Goal: Task Accomplishment & Management: Manage account settings

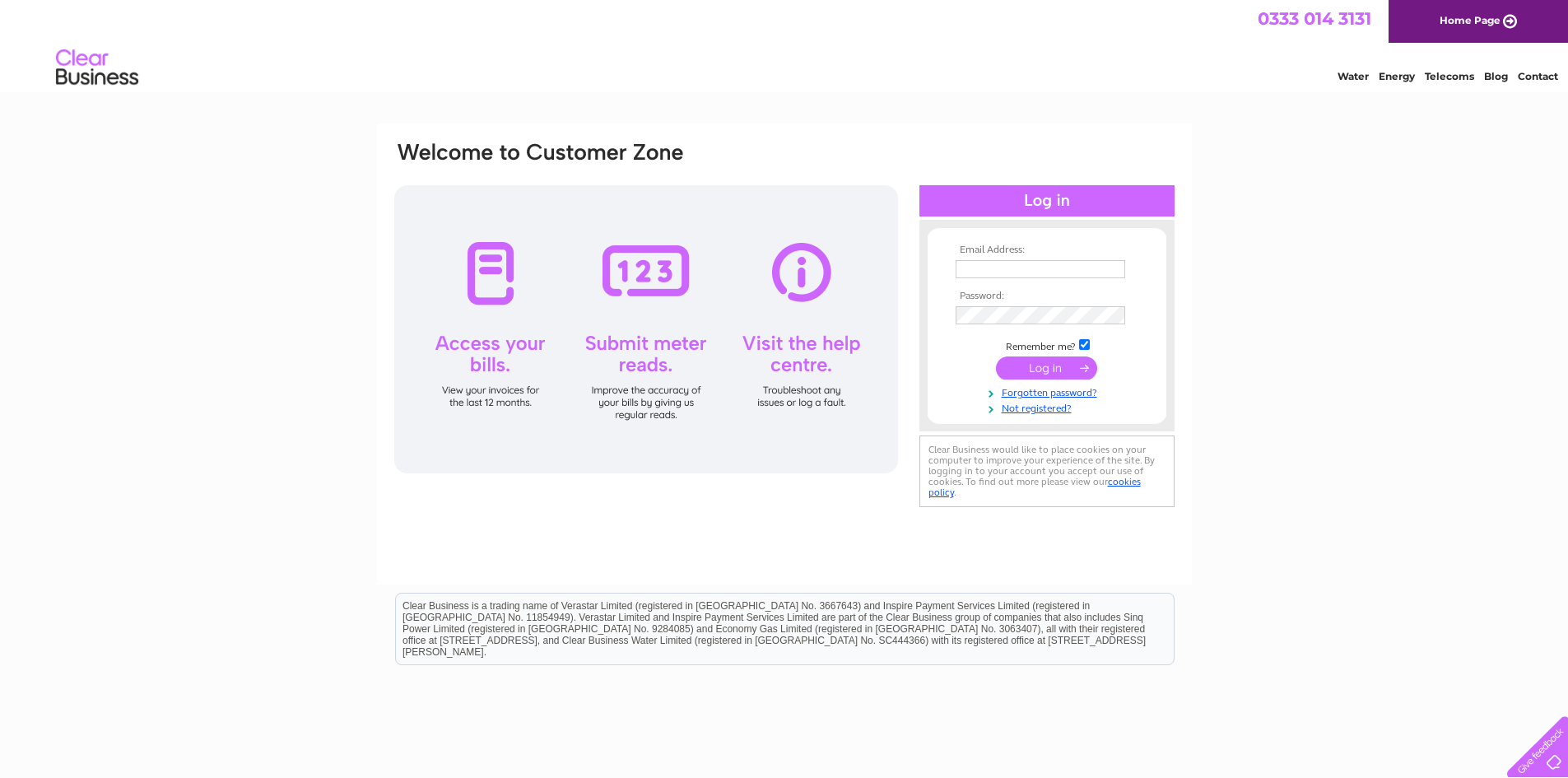
type input "thekingsarmsreepham@gmail.com"
click at [1050, 366] on input "submit" at bounding box center [1046, 368] width 101 height 23
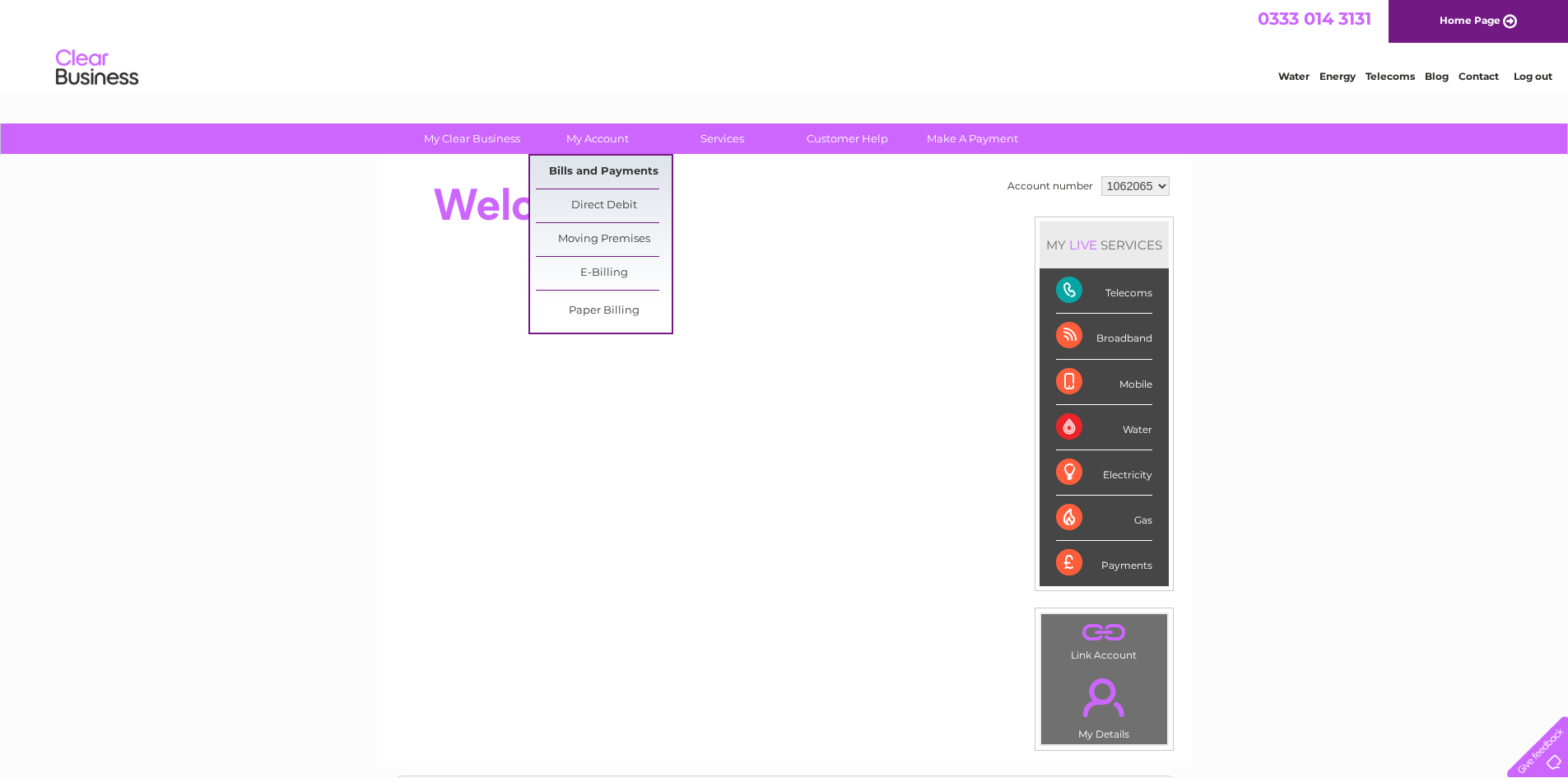
click at [593, 178] on link "Bills and Payments" at bounding box center [604, 172] width 136 height 33
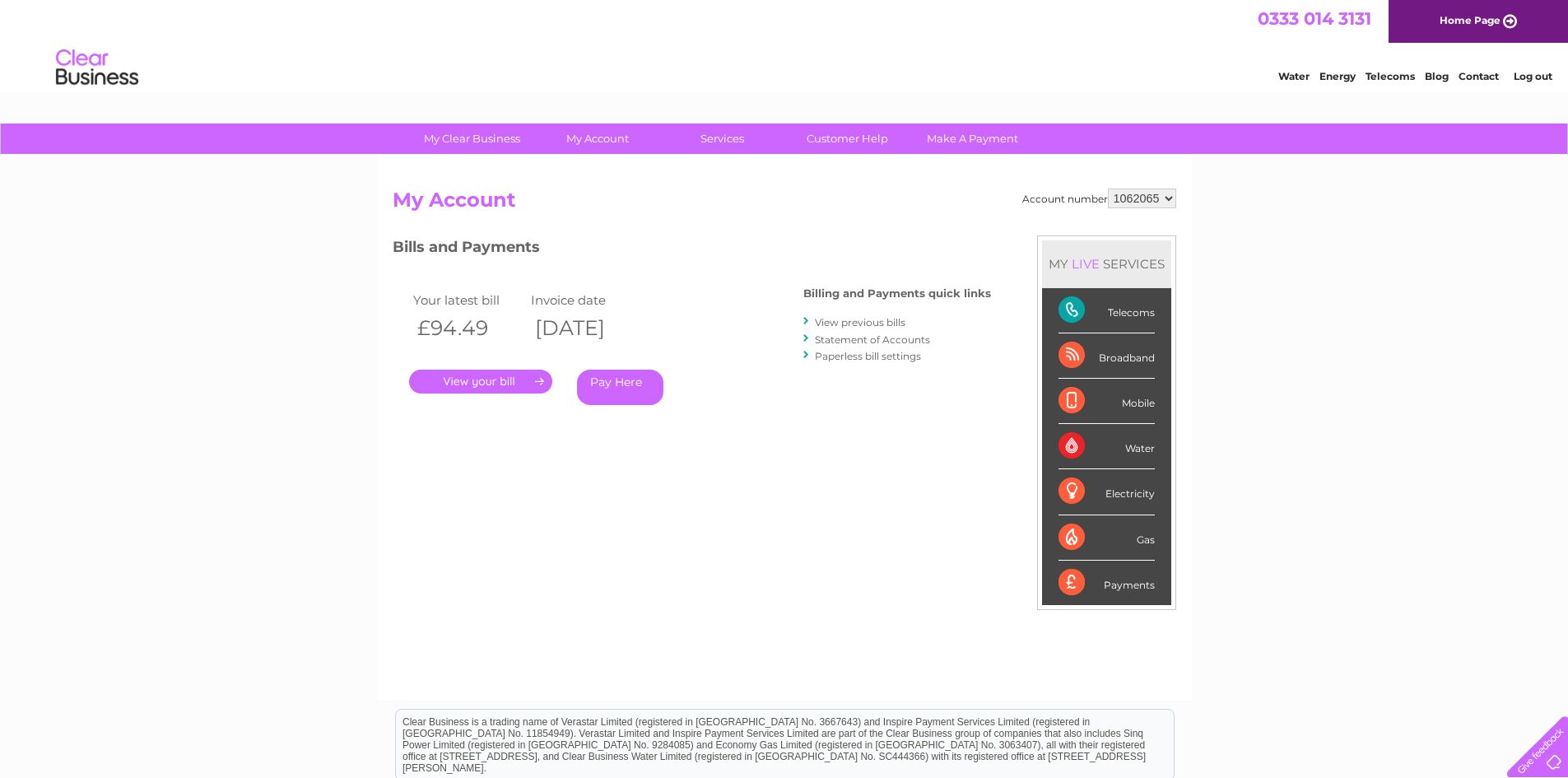
click at [524, 383] on link "." at bounding box center [480, 381] width 143 height 23
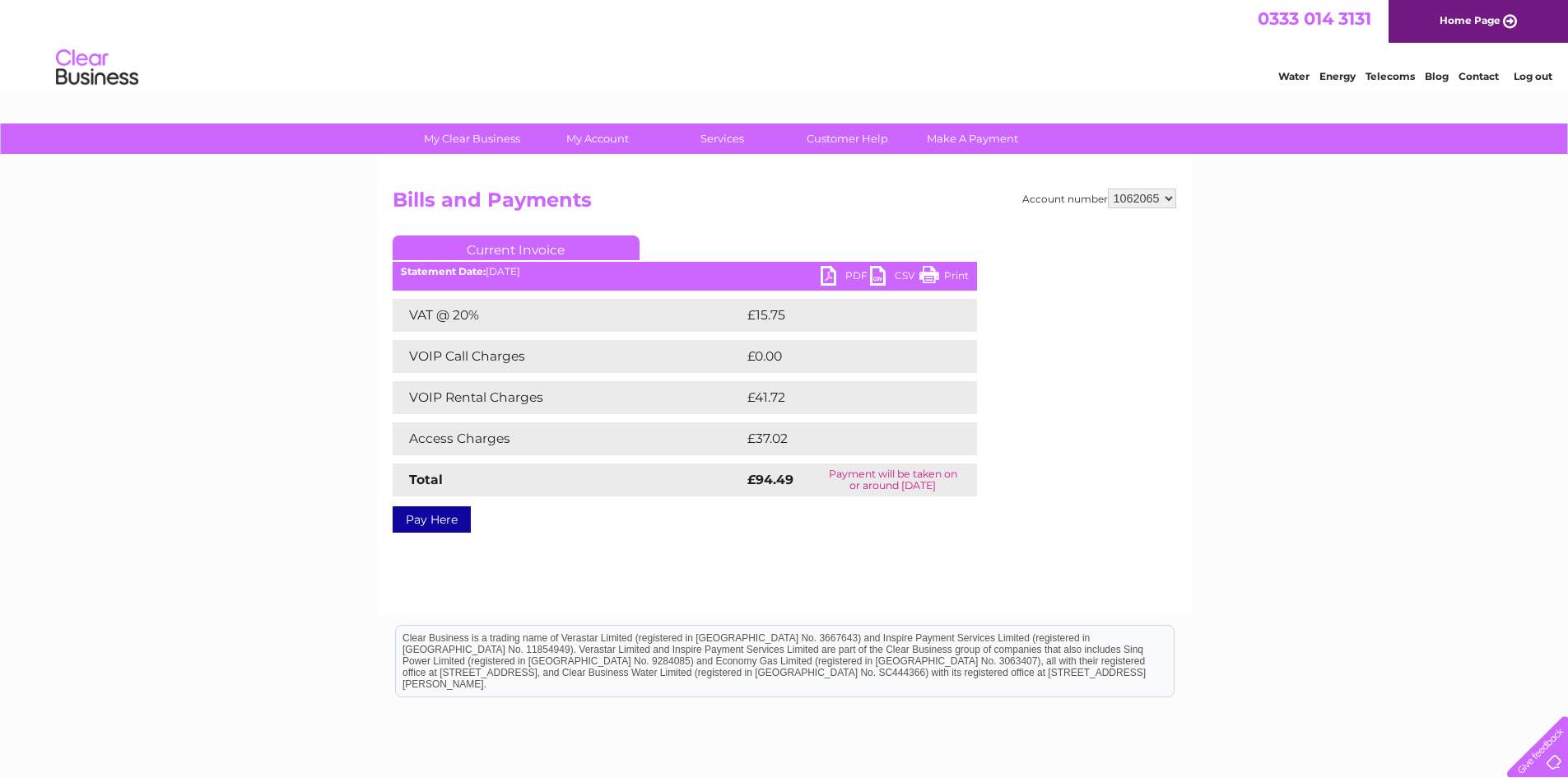
click at [848, 269] on link "PDF" at bounding box center [845, 277] width 49 height 23
